Goal: Check status: Check status

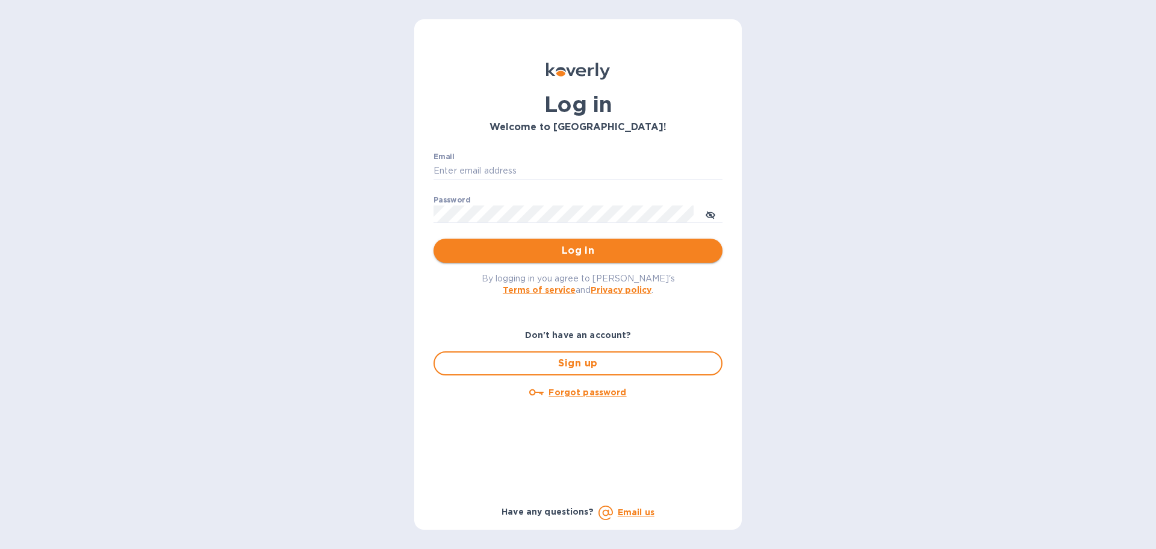
type input "[EMAIL_ADDRESS][DOMAIN_NAME]"
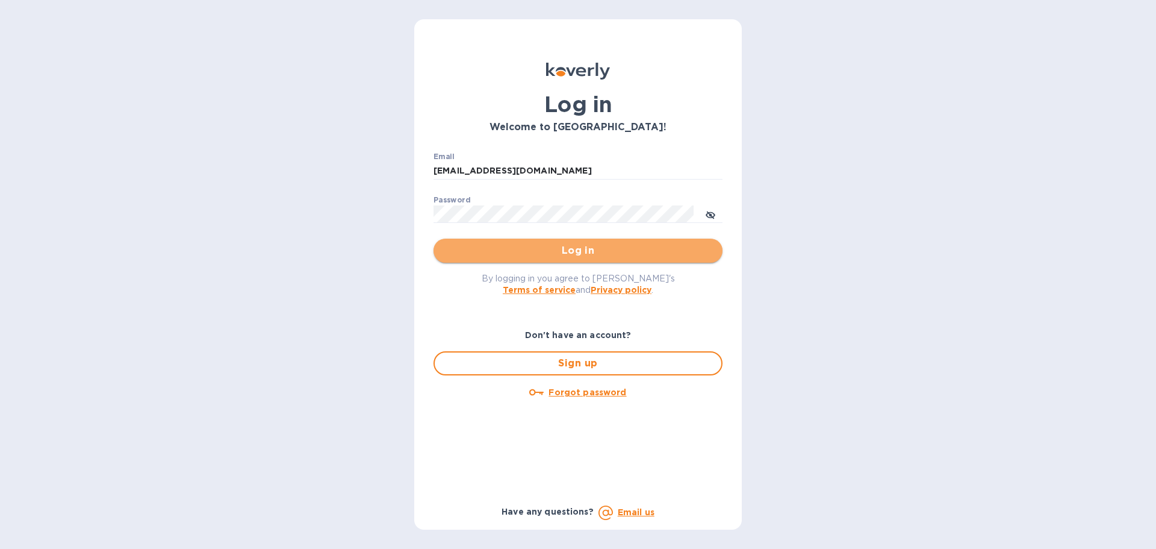
click at [604, 248] on span "Log in" at bounding box center [578, 250] width 270 height 14
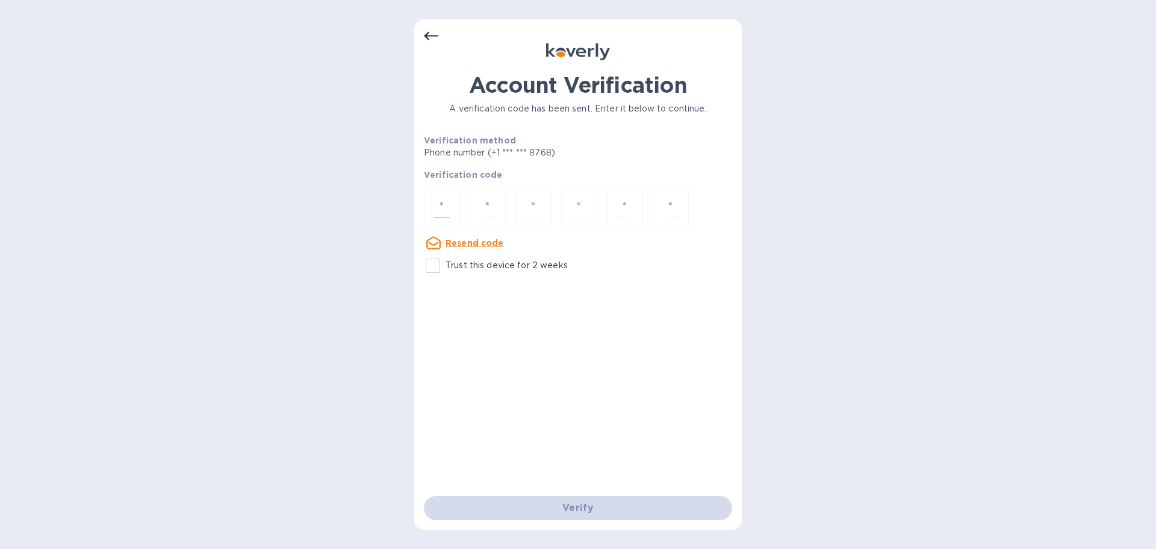
click at [456, 219] on div at bounding box center [442, 207] width 36 height 43
paste input "6"
type input "6"
type input "1"
type input "6"
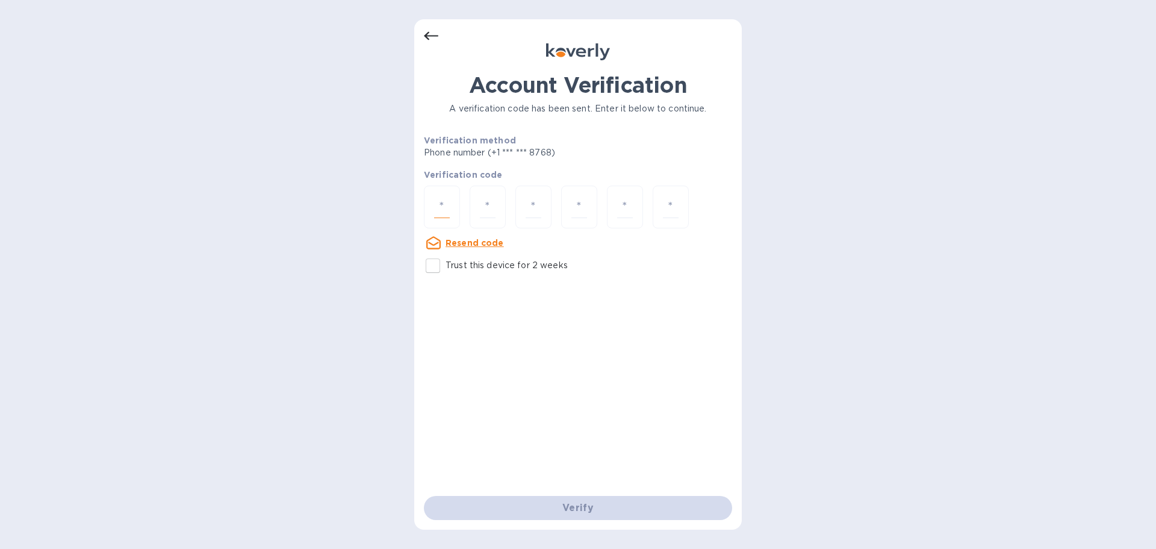
type input "6"
type input "7"
type input "5"
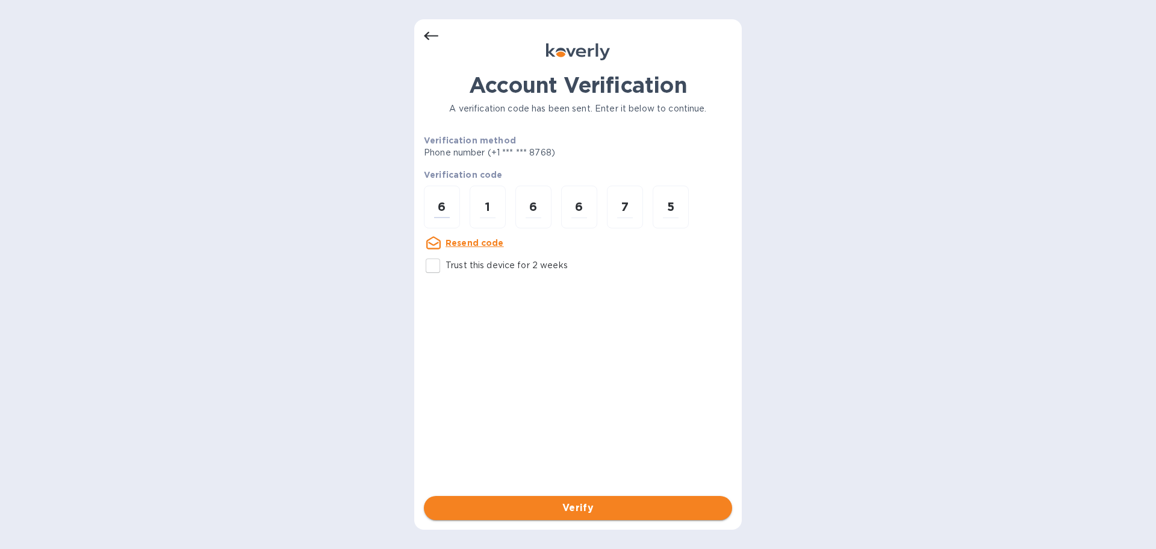
type input "6"
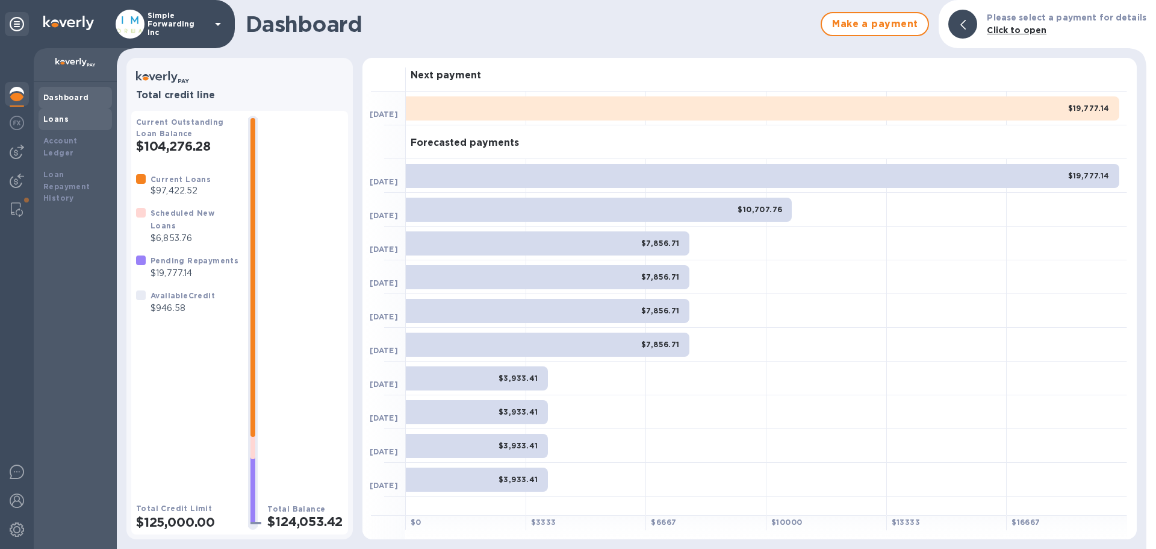
click at [66, 120] on div "Loans" at bounding box center [75, 119] width 64 height 12
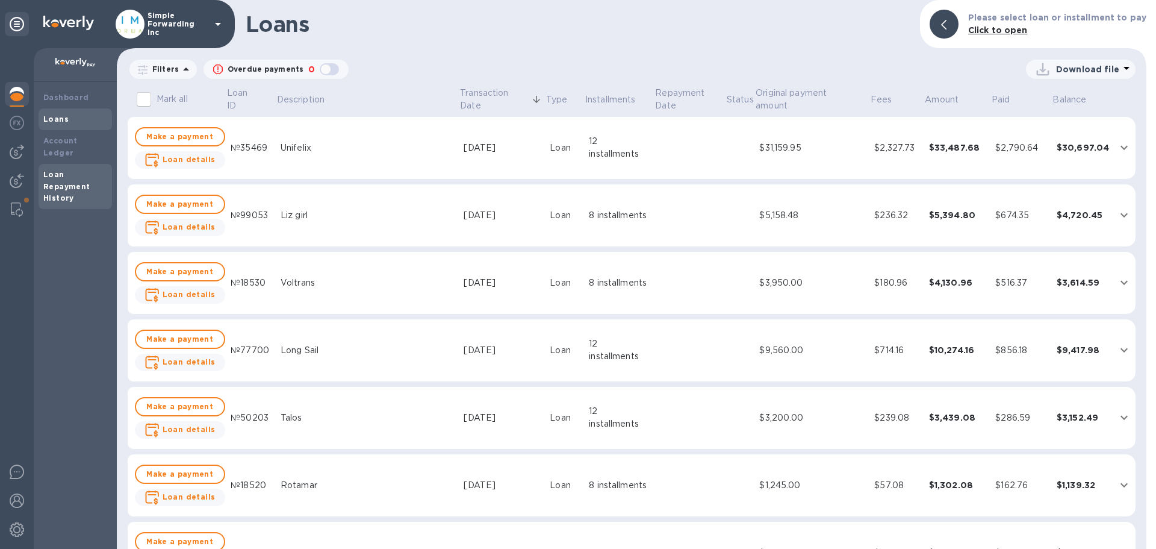
drag, startPoint x: 55, startPoint y: 166, endPoint x: 48, endPoint y: 192, distance: 26.9
click at [48, 192] on div "Loan Repayment History" at bounding box center [75, 187] width 64 height 36
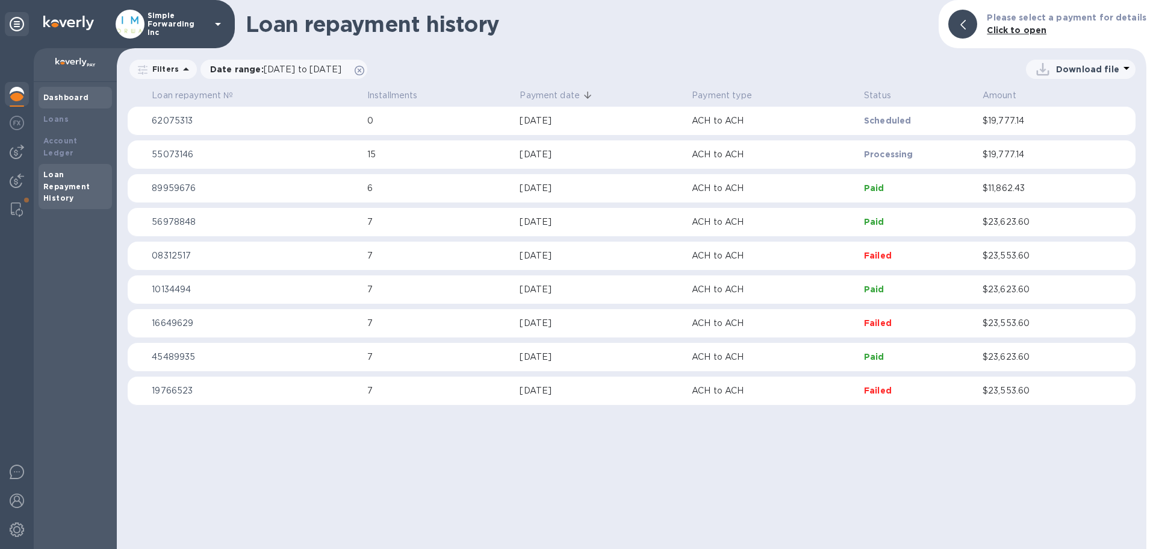
click at [57, 103] on div "Dashboard" at bounding box center [75, 98] width 64 height 12
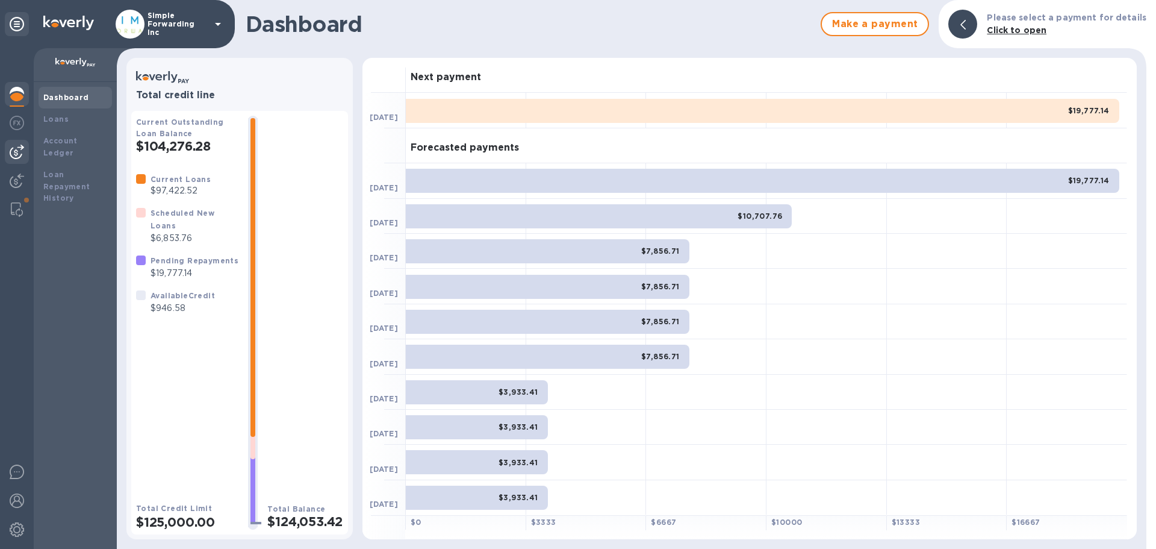
click at [17, 151] on img at bounding box center [17, 152] width 14 height 14
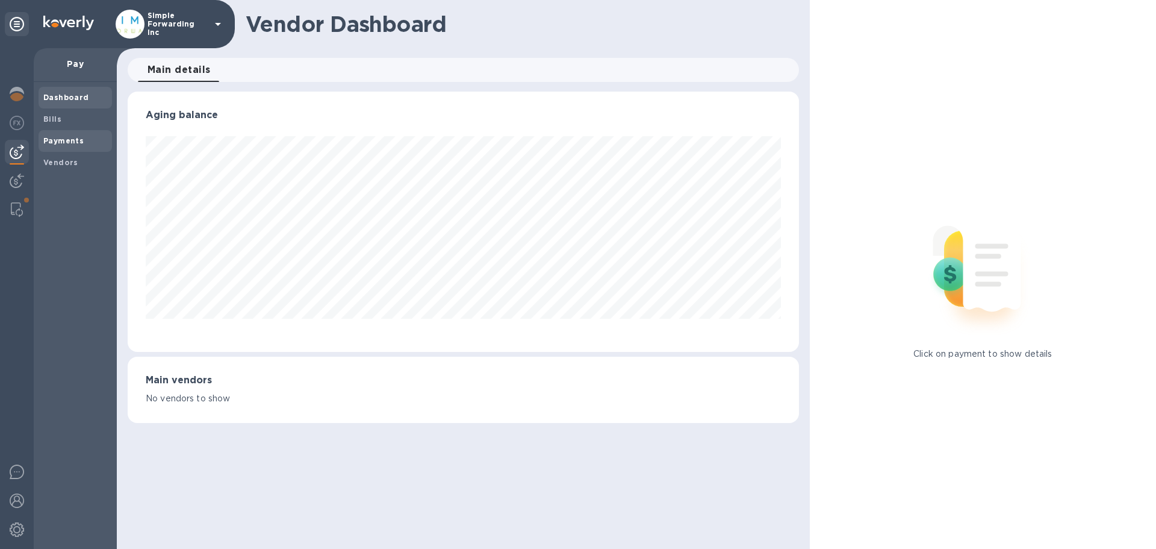
scroll to position [260, 671]
click at [68, 137] on b "Payments" at bounding box center [63, 140] width 40 height 9
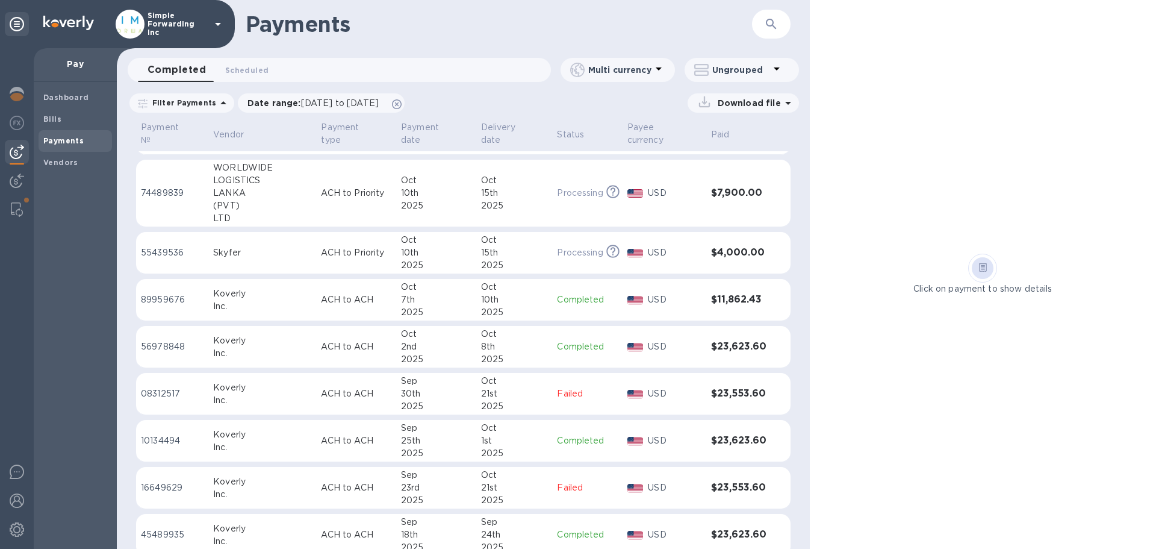
scroll to position [361, 0]
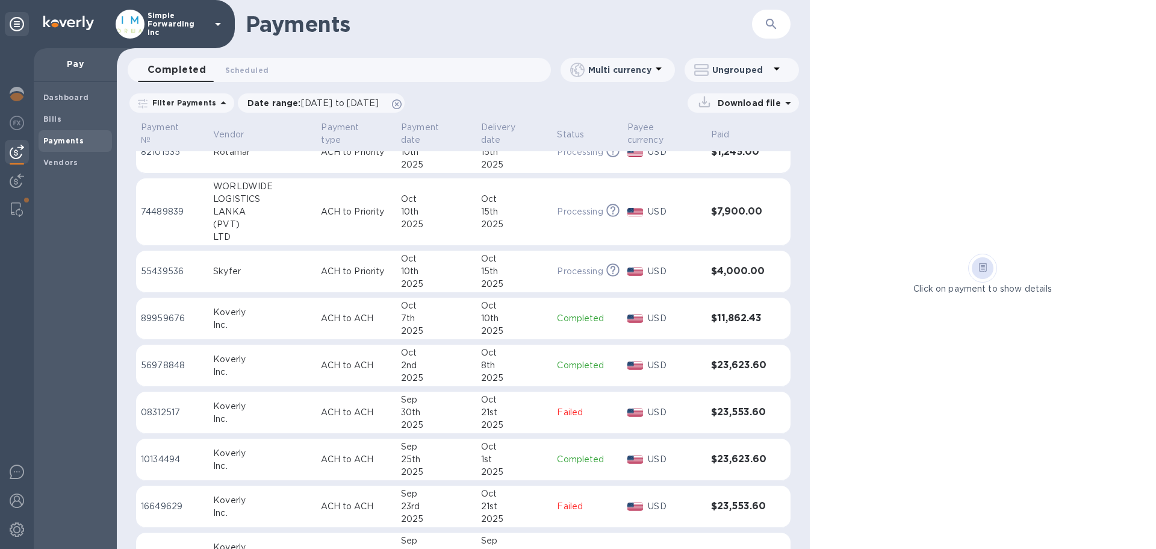
click at [510, 265] on div "15th" at bounding box center [514, 271] width 67 height 13
click at [607, 263] on icon at bounding box center [613, 269] width 13 height 13
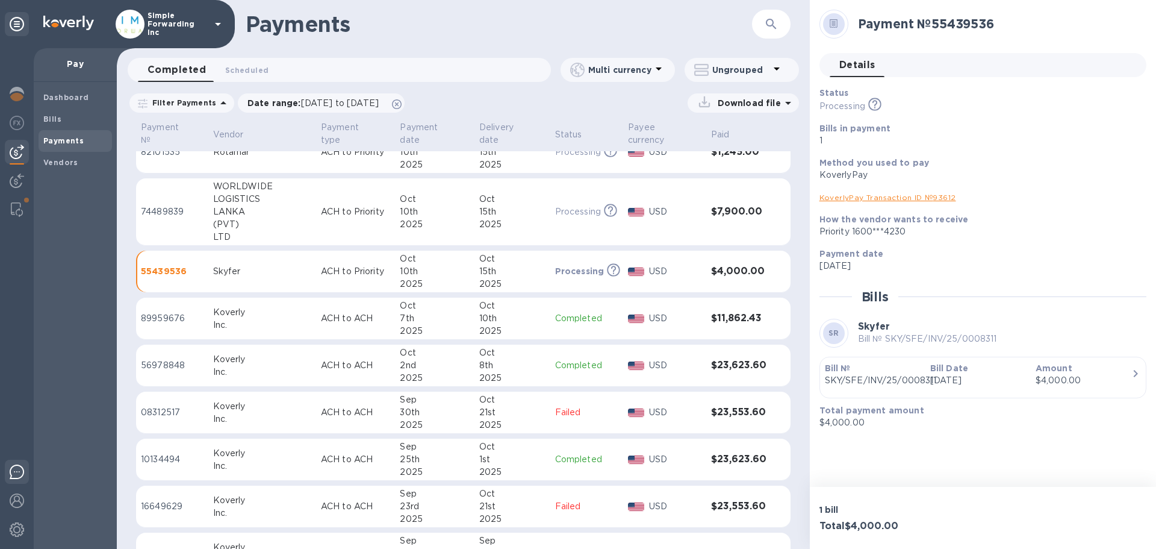
click at [14, 472] on img at bounding box center [17, 471] width 14 height 14
